Goal: Task Accomplishment & Management: Manage account settings

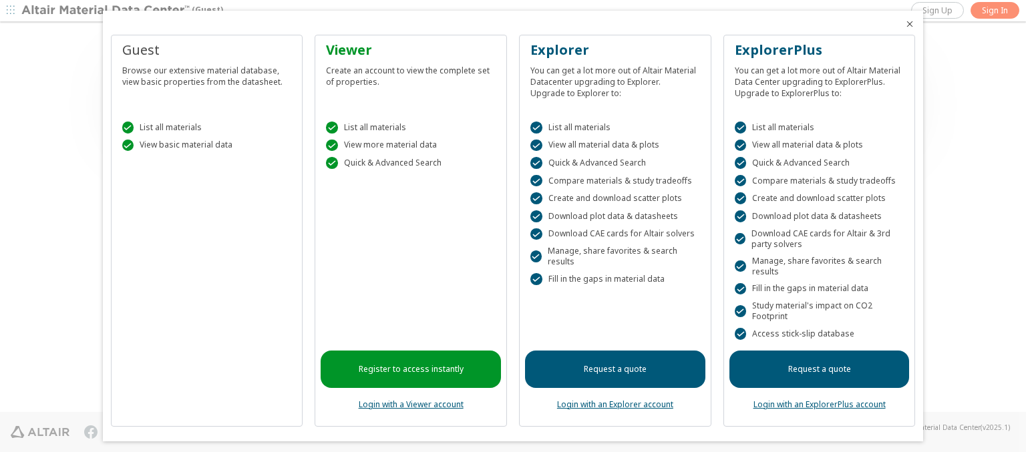
click at [904, 24] on icon "Close" at bounding box center [909, 24] width 11 height 11
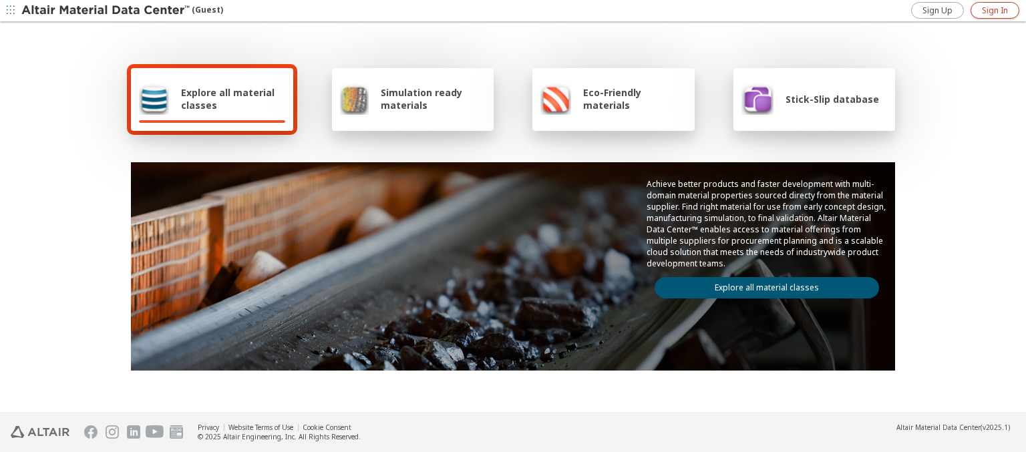
click at [995, 10] on span "Sign In" at bounding box center [995, 10] width 26 height 11
click at [106, 11] on img at bounding box center [106, 10] width 170 height 13
click at [228, 99] on span "Explore all material classes" at bounding box center [233, 98] width 104 height 25
click at [761, 285] on link "Explore all material classes" at bounding box center [767, 287] width 224 height 21
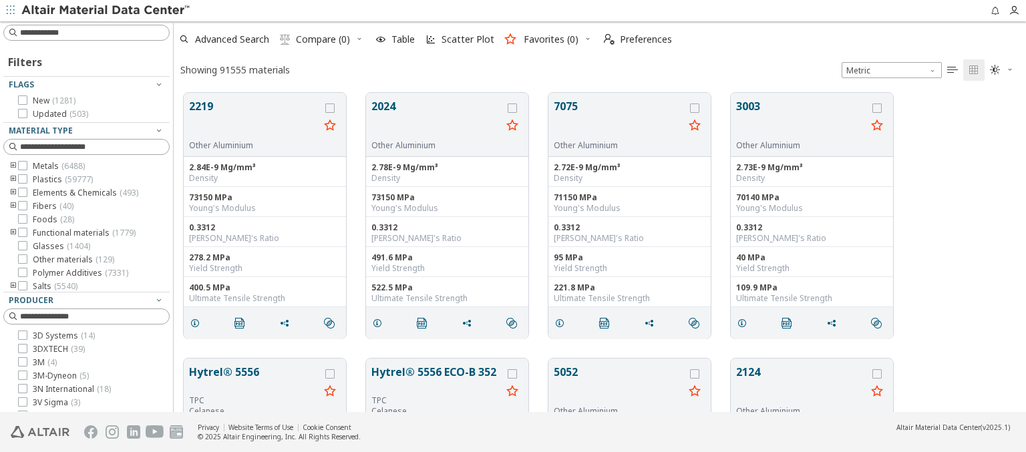
scroll to position [319, 842]
click at [634, 39] on span "Preferences" at bounding box center [646, 39] width 52 height 9
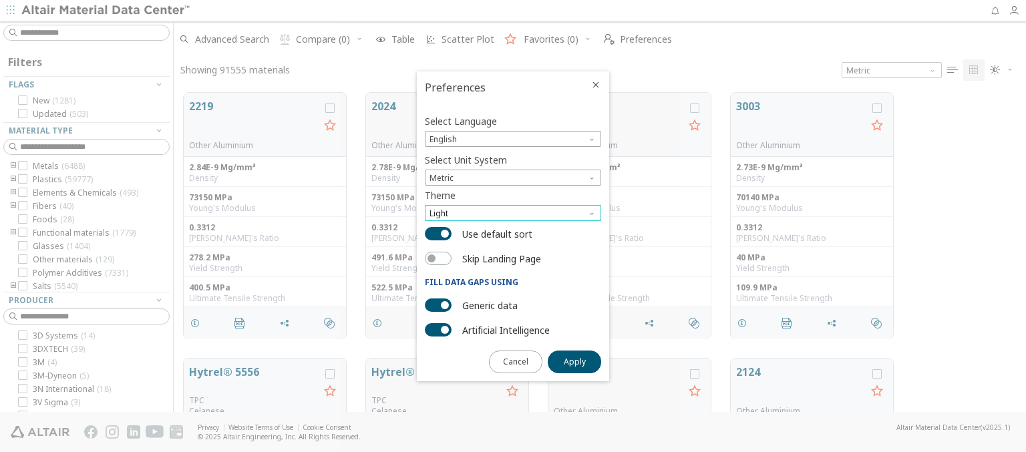
click at [513, 213] on span "Light" at bounding box center [513, 213] width 176 height 16
click at [439, 262] on span "Dark" at bounding box center [440, 261] width 18 height 11
click at [574, 361] on span "Apply" at bounding box center [575, 362] width 22 height 11
